Goal: Task Accomplishment & Management: Use online tool/utility

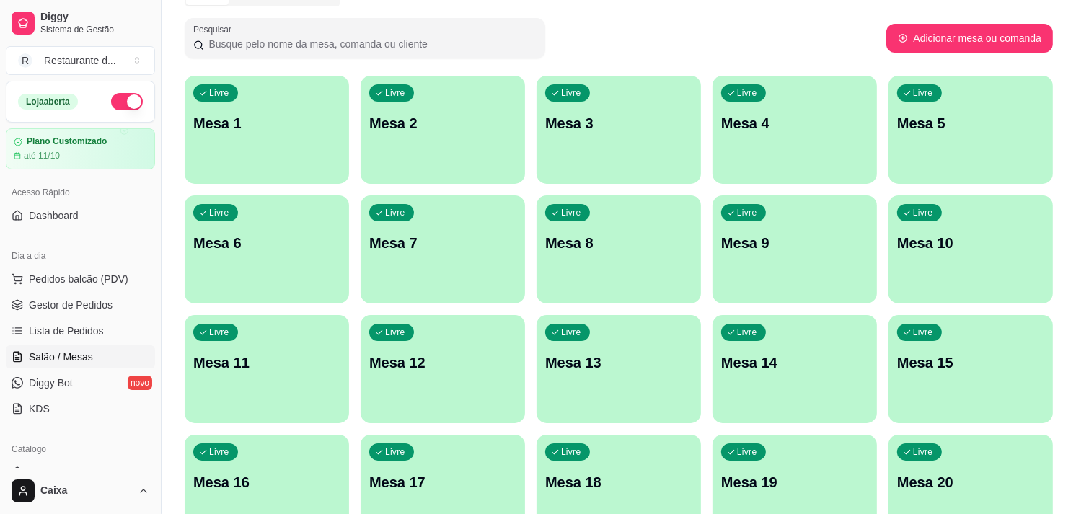
scroll to position [160, 0]
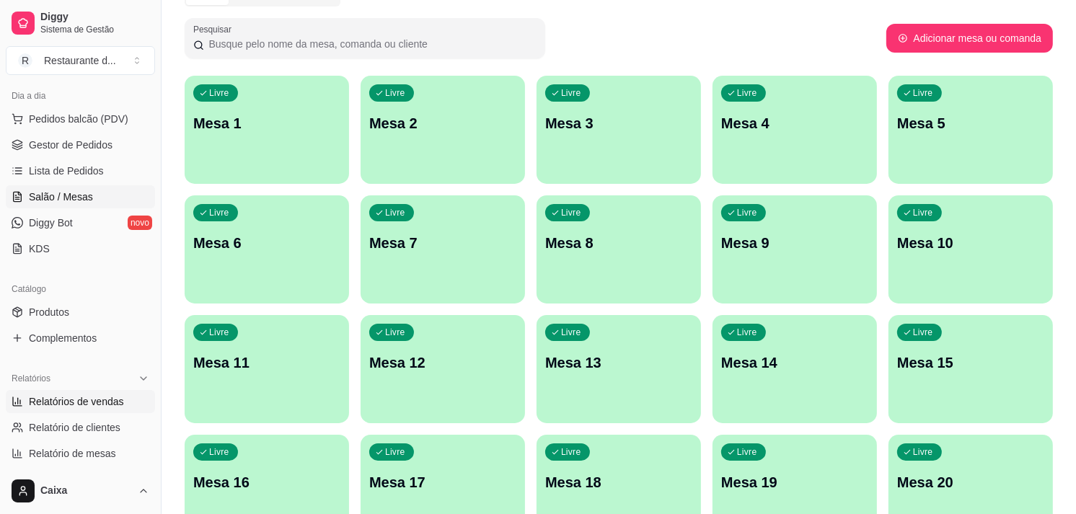
click at [83, 398] on span "Relatórios de vendas" at bounding box center [76, 402] width 95 height 14
click at [89, 395] on span "Relatórios de vendas" at bounding box center [76, 402] width 95 height 14
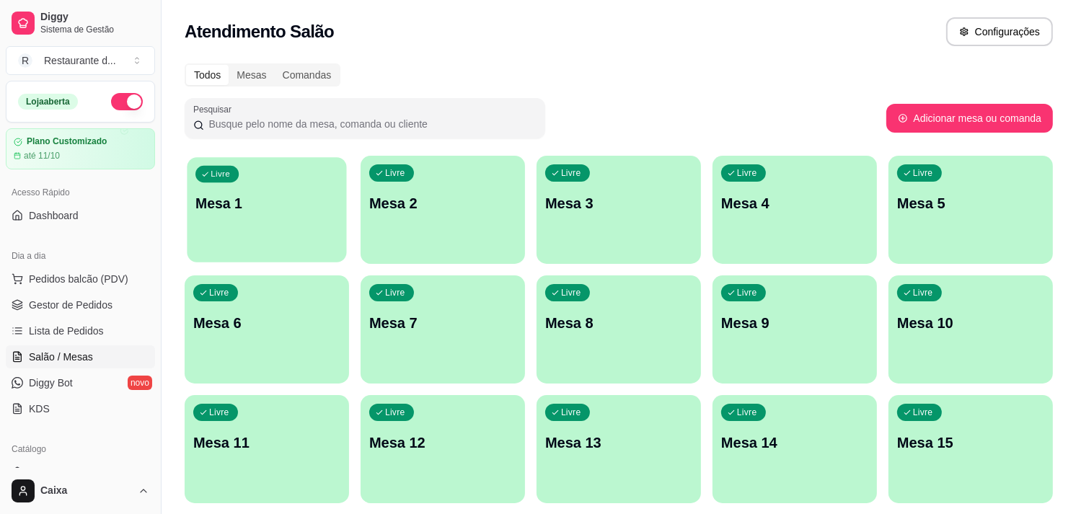
click at [260, 203] on p "Mesa 1" at bounding box center [267, 203] width 143 height 19
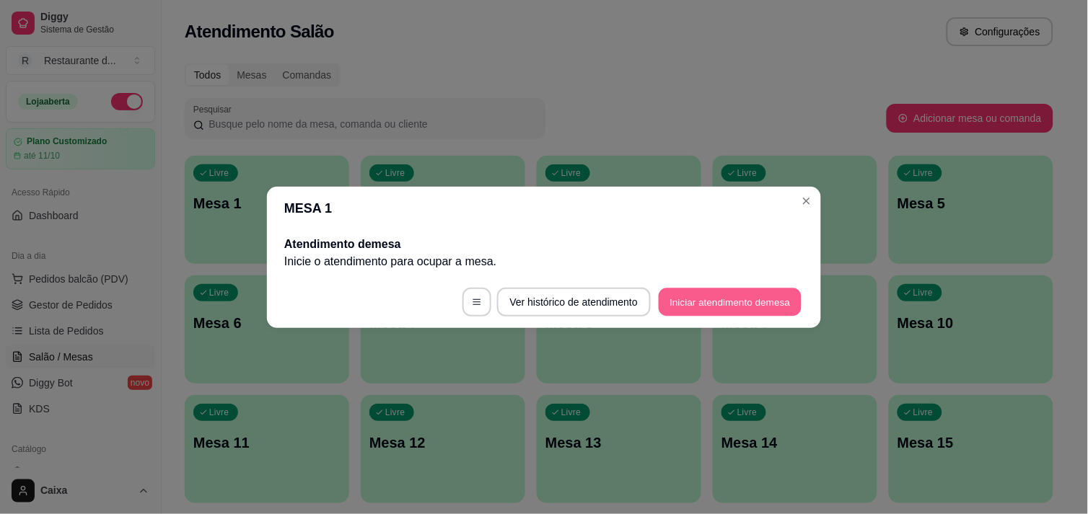
click at [772, 312] on button "Iniciar atendimento de mesa" at bounding box center [730, 302] width 143 height 28
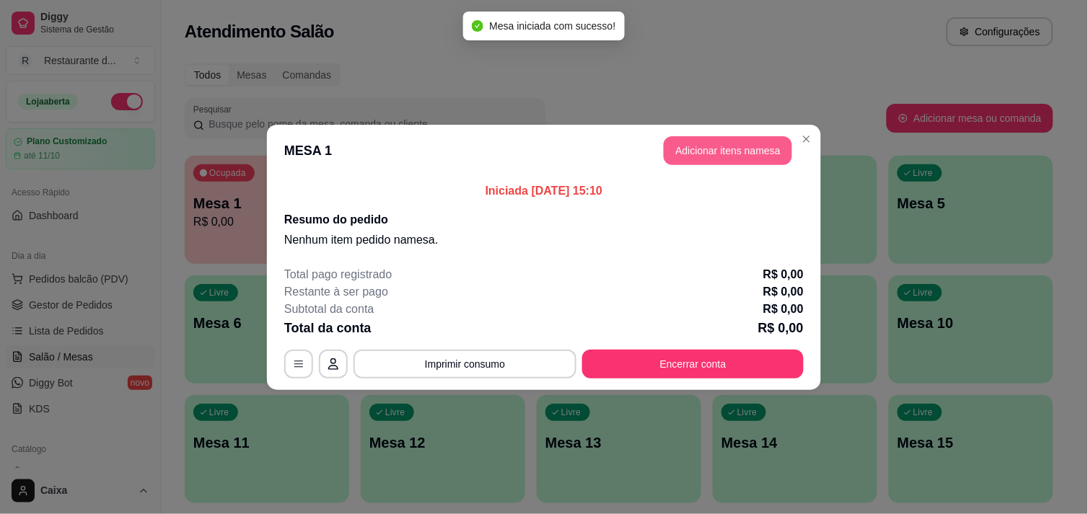
click at [677, 141] on button "Adicionar itens na mesa" at bounding box center [728, 150] width 128 height 29
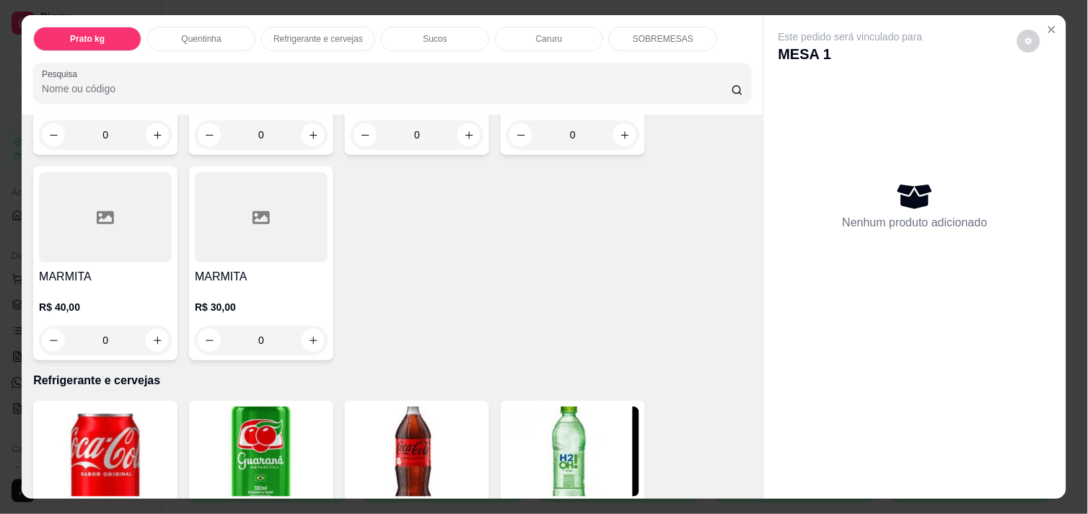
scroll to position [480, 0]
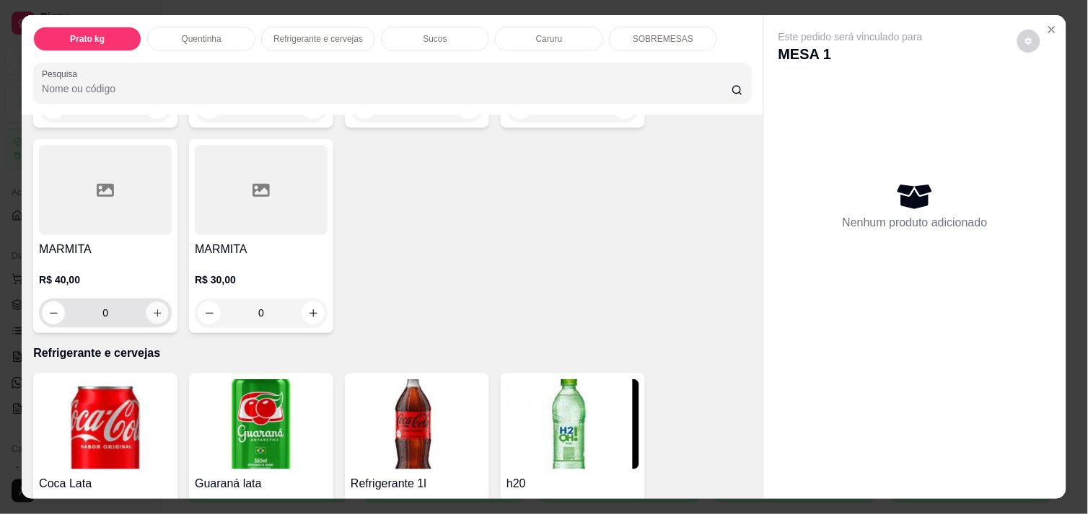
click at [155, 308] on icon "increase-product-quantity" at bounding box center [157, 313] width 11 height 11
type input "1"
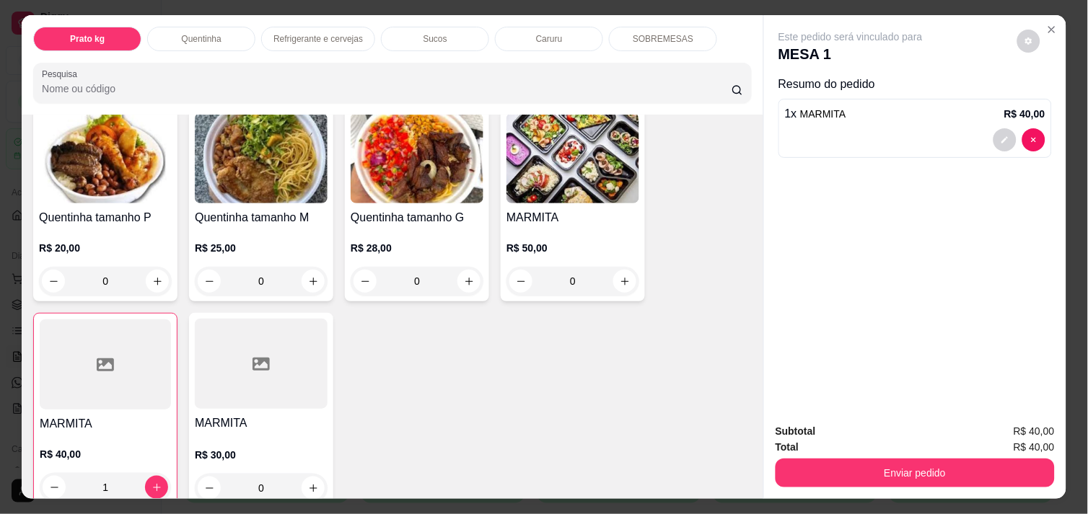
scroll to position [240, 0]
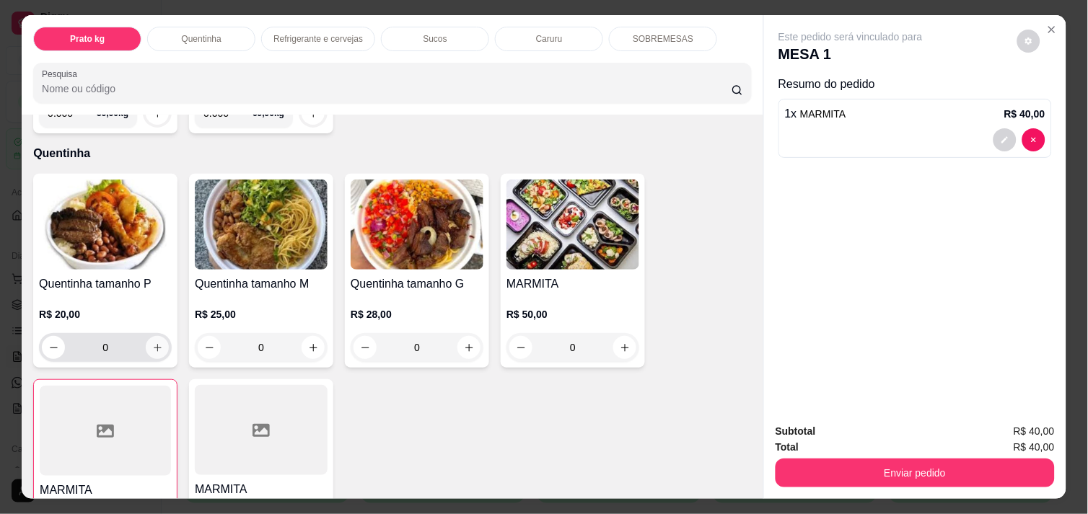
click at [154, 343] on icon "increase-product-quantity" at bounding box center [157, 348] width 11 height 11
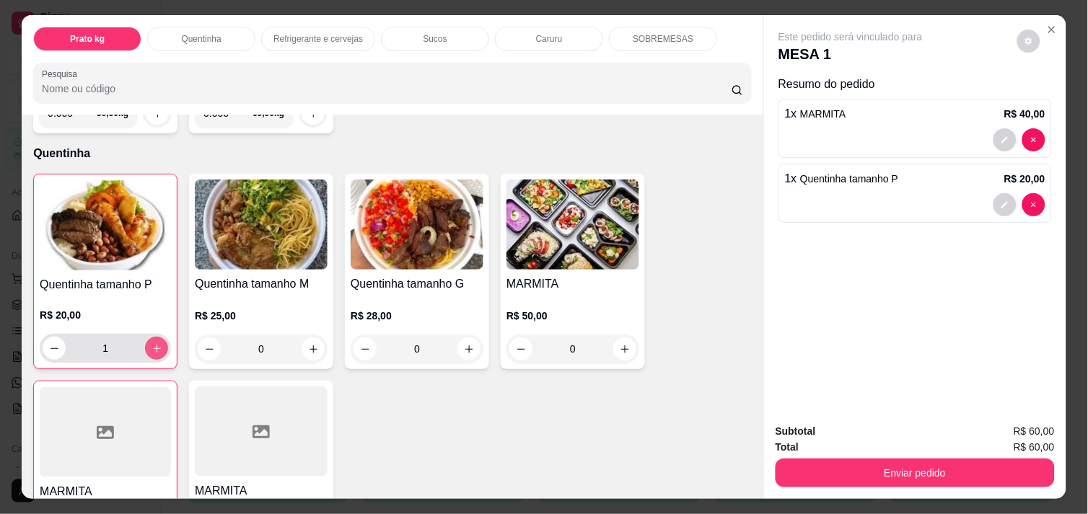
click at [154, 337] on button "increase-product-quantity" at bounding box center [156, 348] width 23 height 23
type input "2"
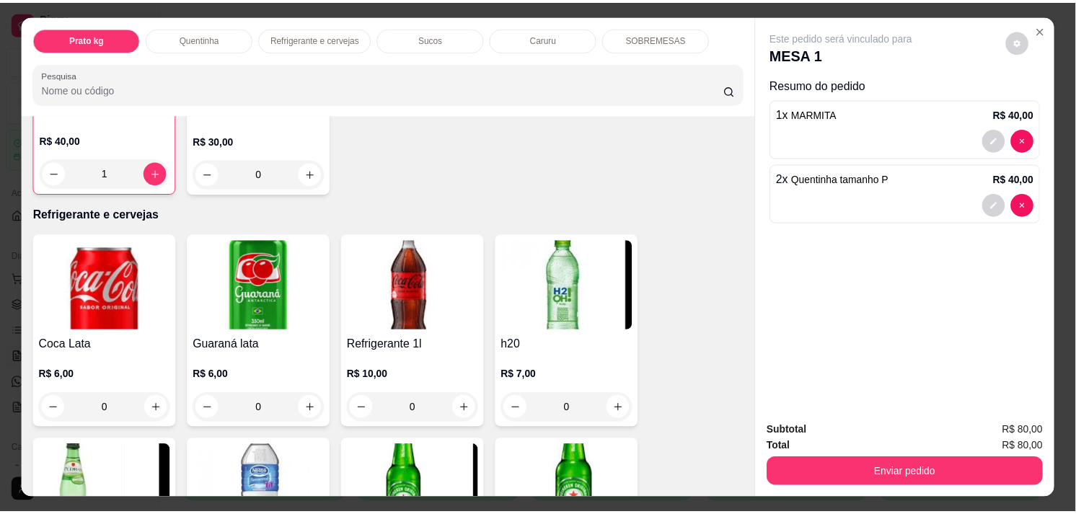
scroll to position [641, 0]
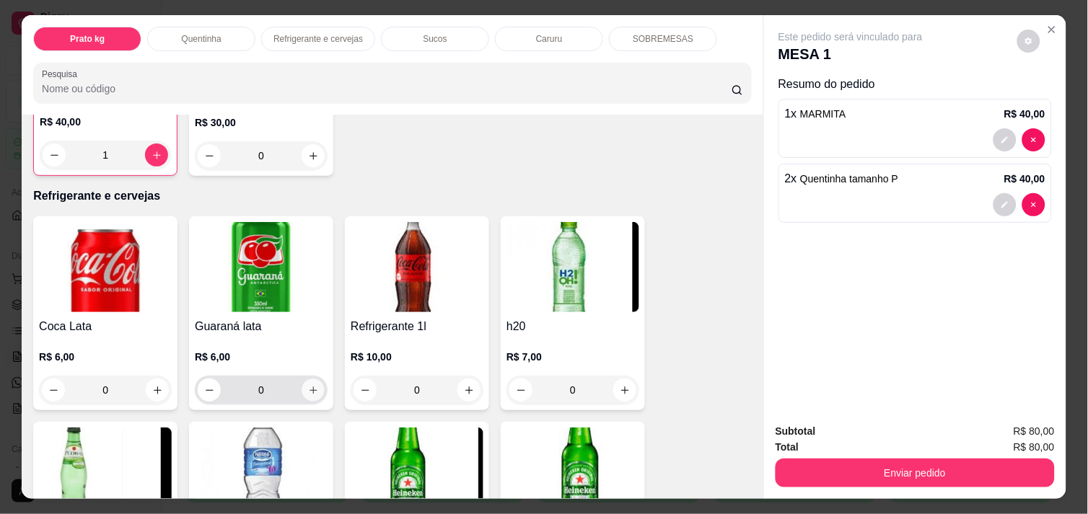
click at [313, 379] on button "increase-product-quantity" at bounding box center [313, 390] width 22 height 22
type input "1"
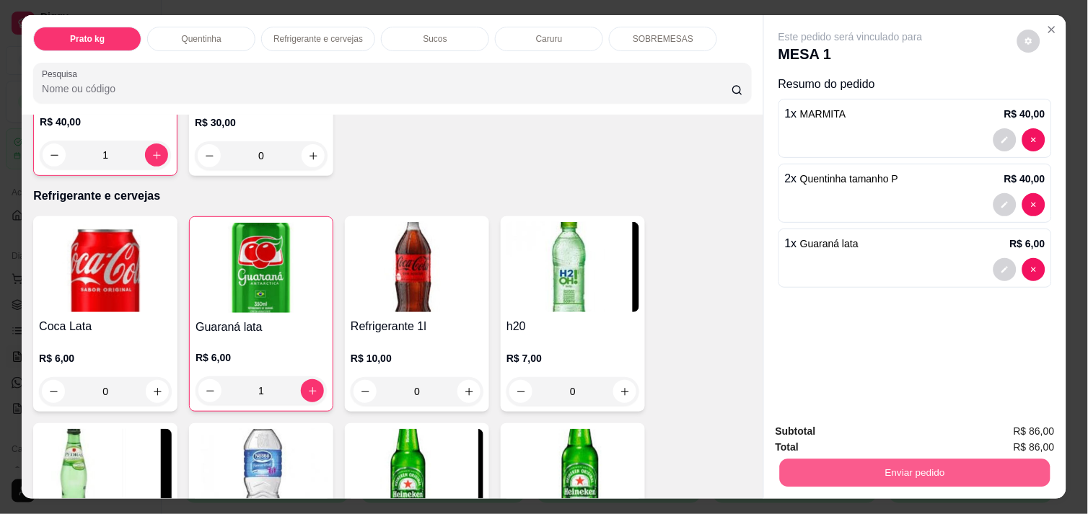
click at [832, 459] on button "Enviar pedido" at bounding box center [915, 473] width 271 height 28
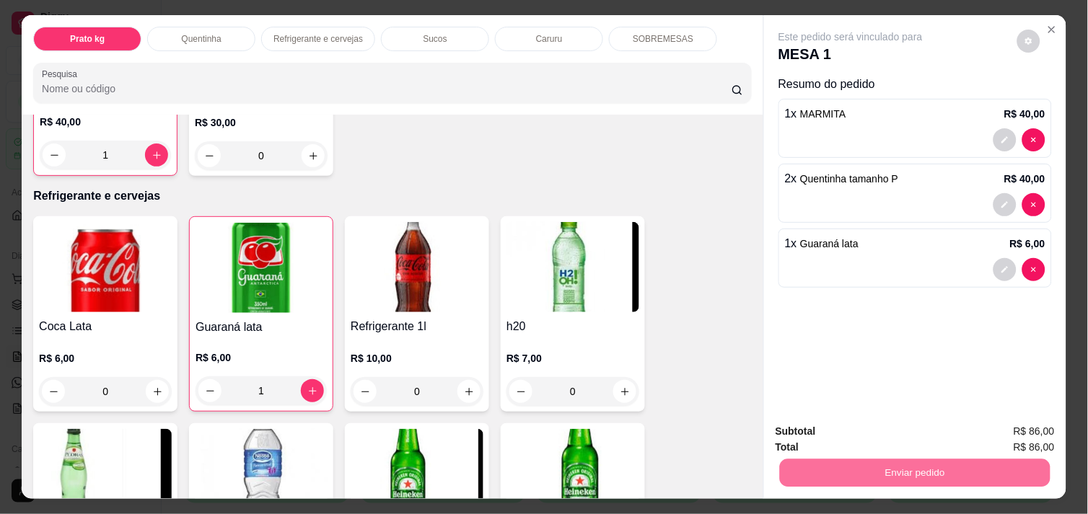
click at [1005, 422] on button "Enviar pedido" at bounding box center [1017, 431] width 79 height 27
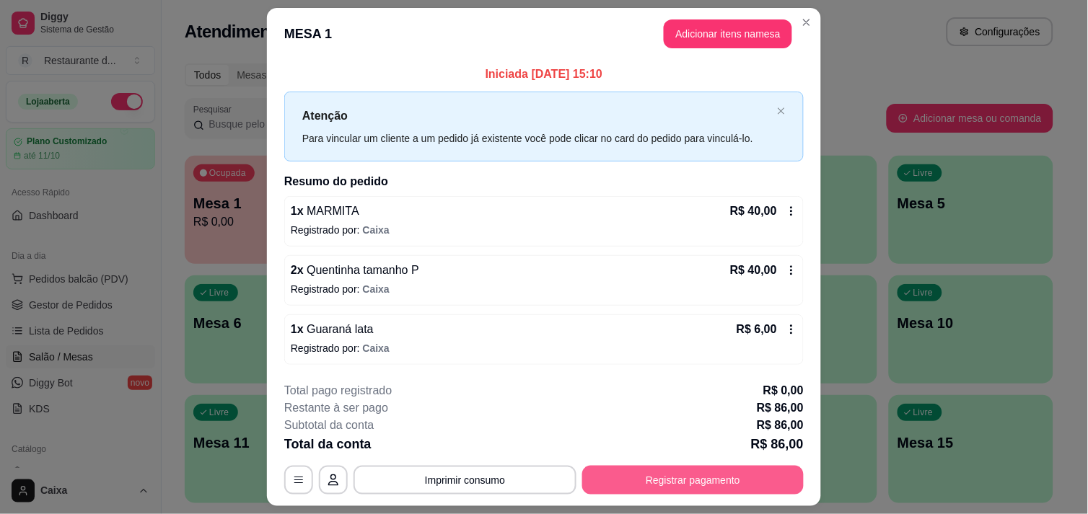
click at [676, 473] on button "Registrar pagamento" at bounding box center [692, 480] width 221 height 29
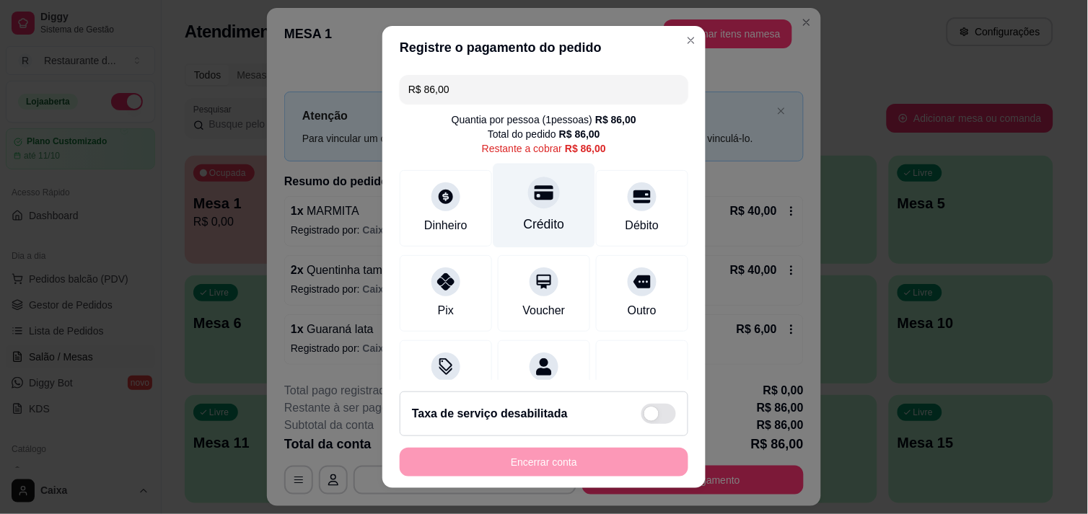
drag, startPoint x: 524, startPoint y: 206, endPoint x: 534, endPoint y: 242, distance: 37.3
click at [532, 208] on div "Crédito" at bounding box center [544, 205] width 102 height 84
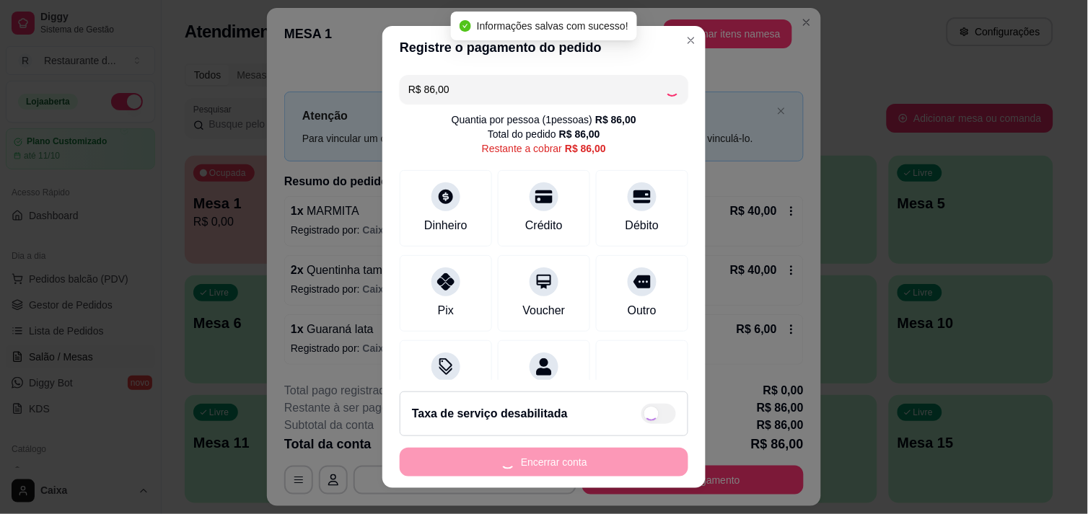
type input "R$ 0,00"
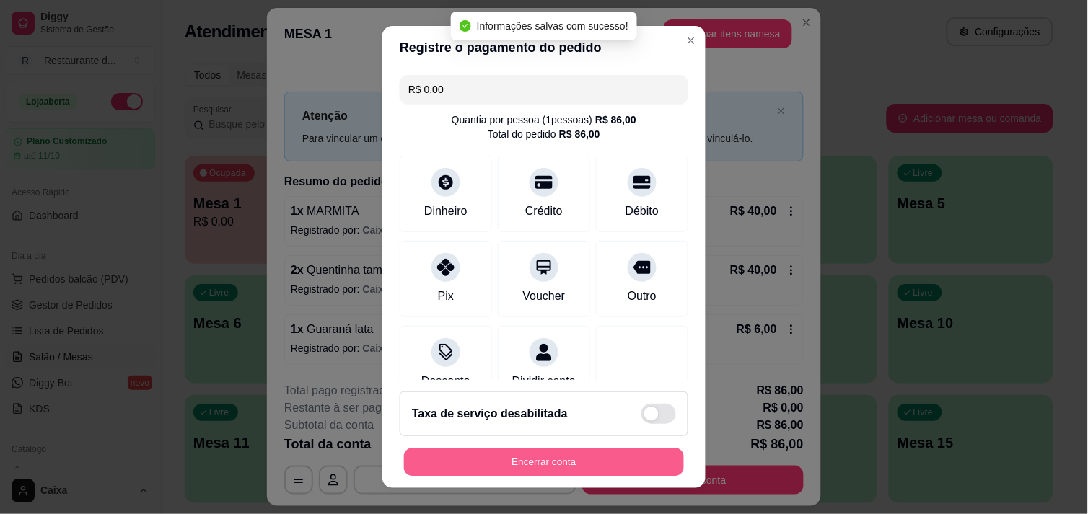
click at [571, 467] on button "Encerrar conta" at bounding box center [544, 463] width 280 height 28
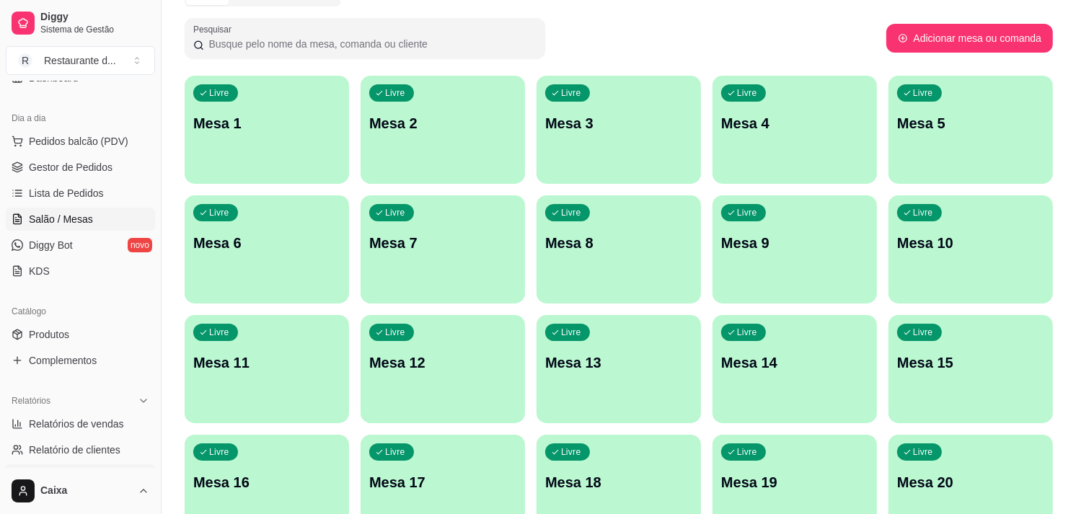
scroll to position [160, 0]
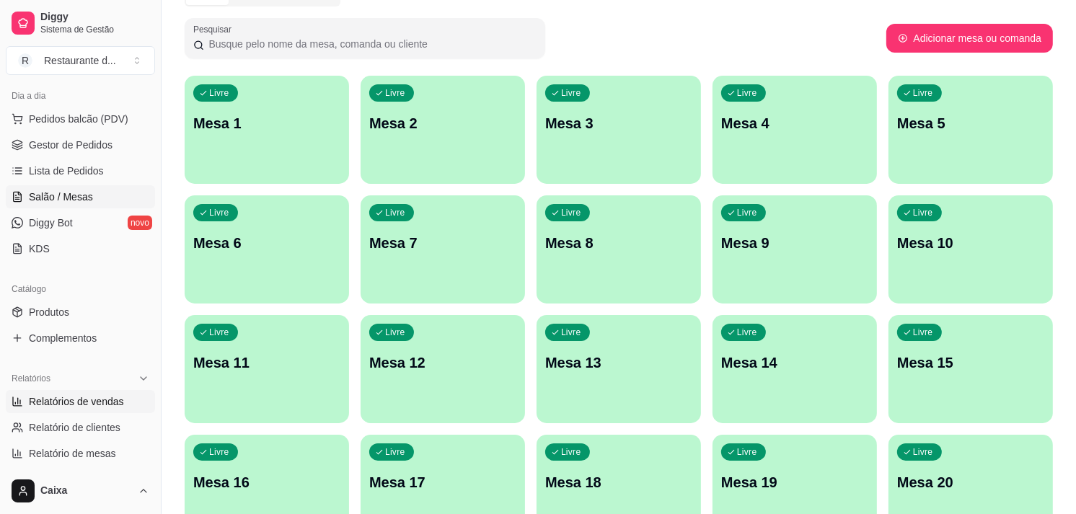
click at [97, 399] on span "Relatórios de vendas" at bounding box center [76, 402] width 95 height 14
select select "ALL"
select select "0"
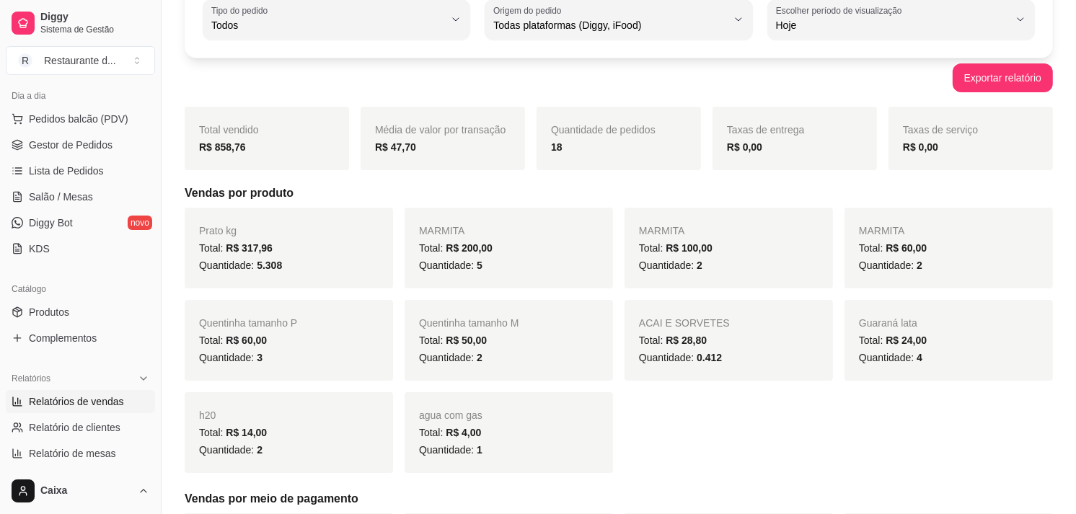
scroll to position [80, 0]
